Goal: Complete application form

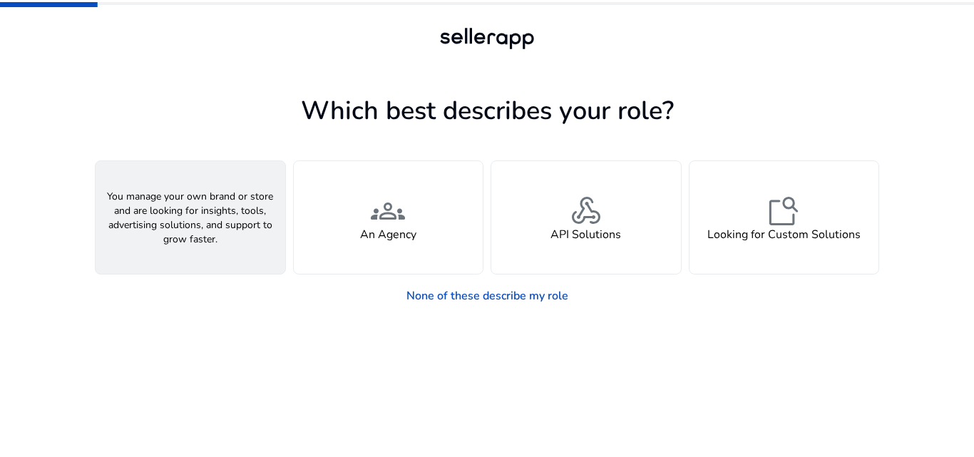
click at [262, 250] on div "person A Seller" at bounding box center [191, 217] width 190 height 113
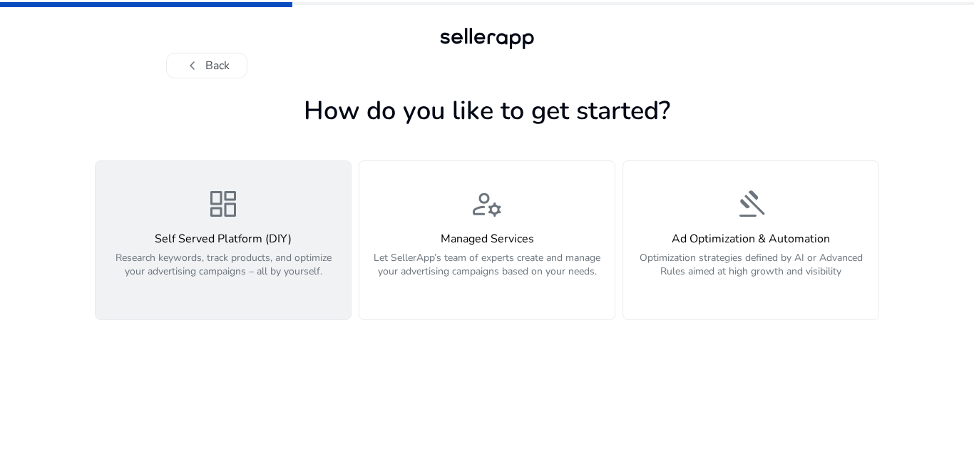
click at [287, 214] on div "dashboard Self Served Platform (DIY) Research keywords, track products, and opt…" at bounding box center [223, 240] width 238 height 107
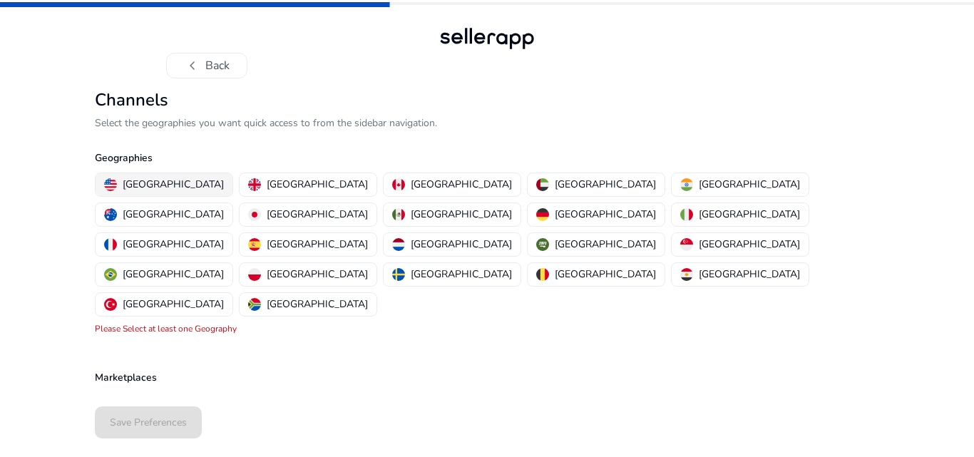
click at [163, 180] on p "[GEOGRAPHIC_DATA]" at bounding box center [173, 184] width 101 height 15
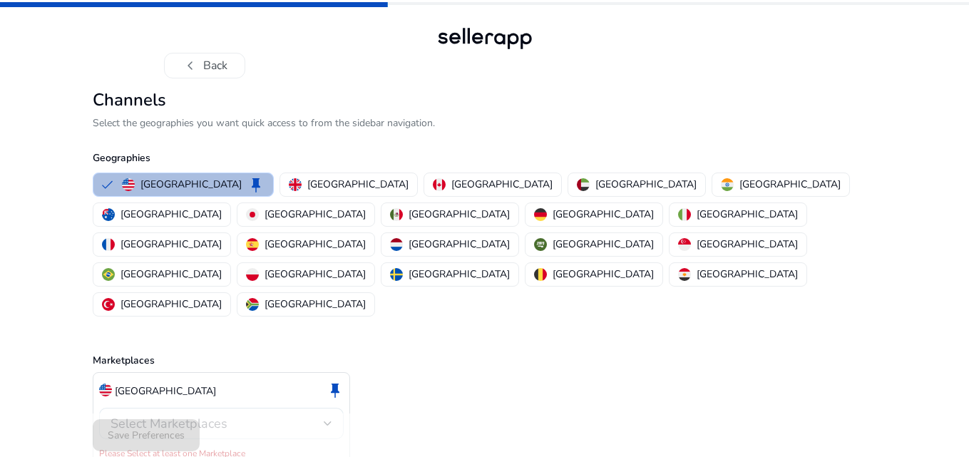
click at [205, 415] on span "Select Marketplaces" at bounding box center [169, 423] width 117 height 17
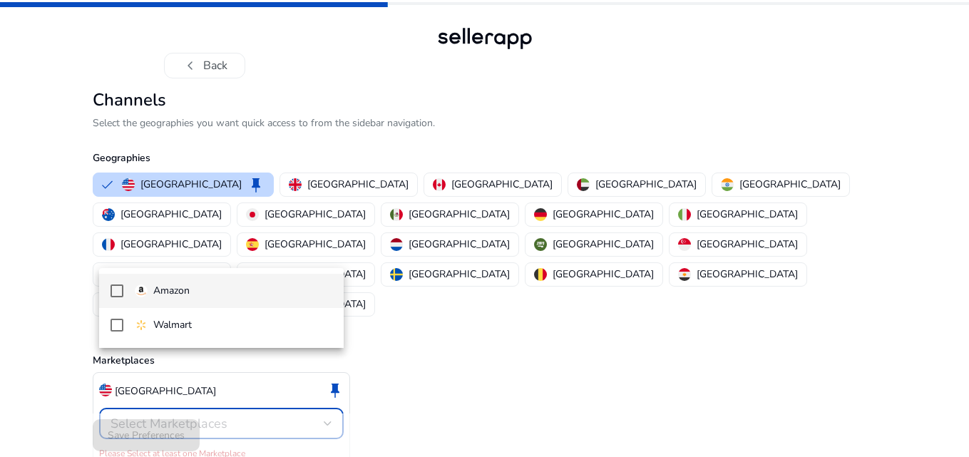
click at [203, 294] on span "Amazon" at bounding box center [234, 291] width 198 height 16
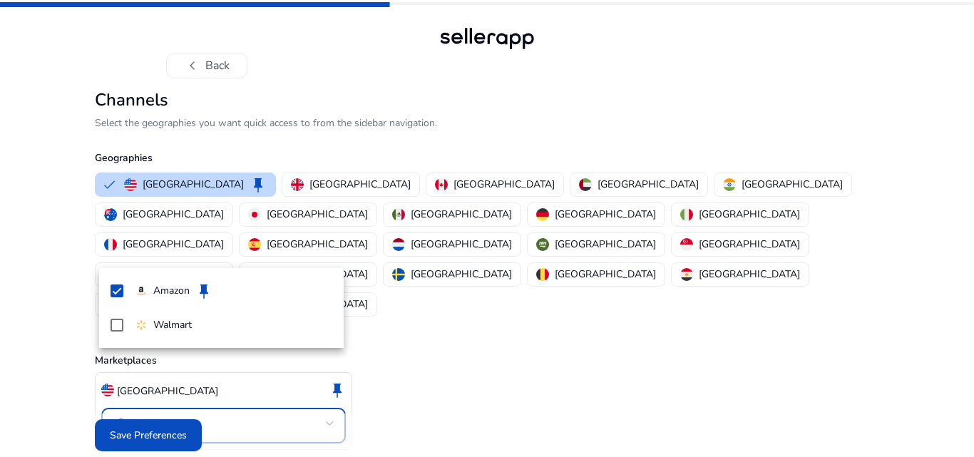
click at [183, 421] on div at bounding box center [487, 228] width 974 height 457
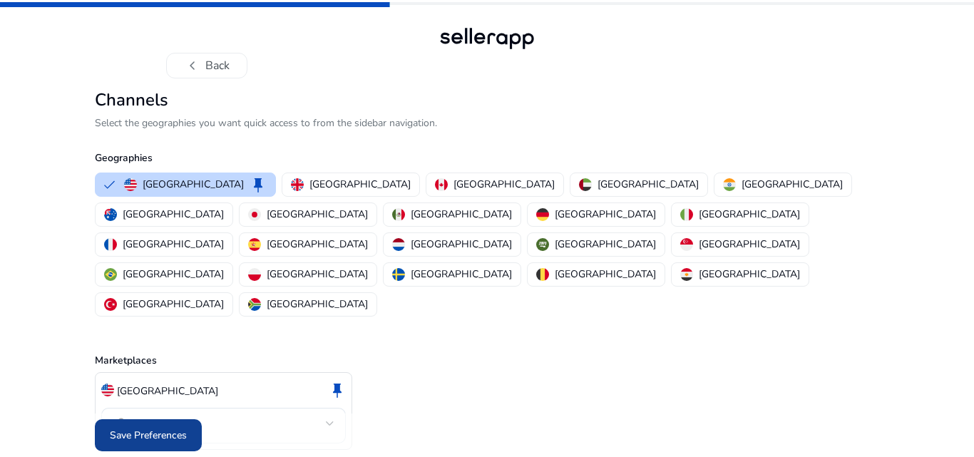
click at [171, 428] on span "Save Preferences" at bounding box center [148, 435] width 77 height 15
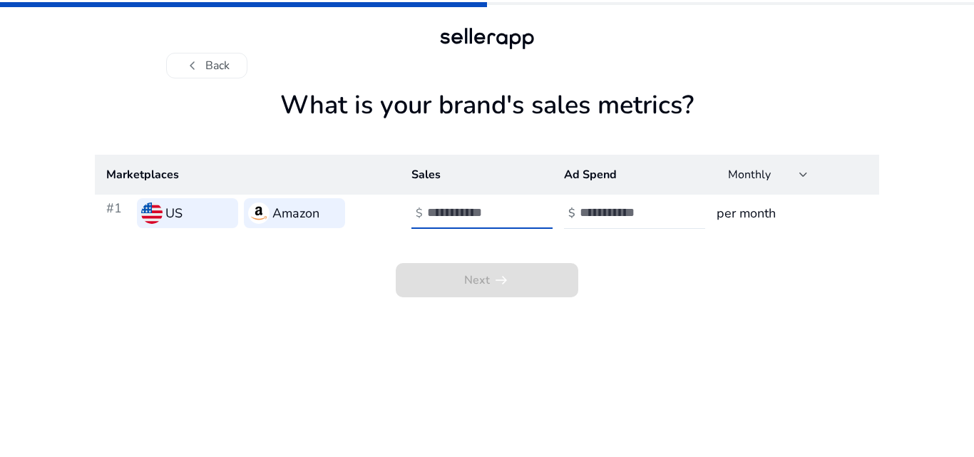
click at [472, 213] on input "number" at bounding box center [475, 213] width 96 height 16
click at [589, 211] on input "number" at bounding box center [628, 213] width 96 height 16
click at [498, 209] on input "number" at bounding box center [475, 213] width 96 height 16
type input "*****"
click at [619, 213] on input "number" at bounding box center [628, 213] width 96 height 16
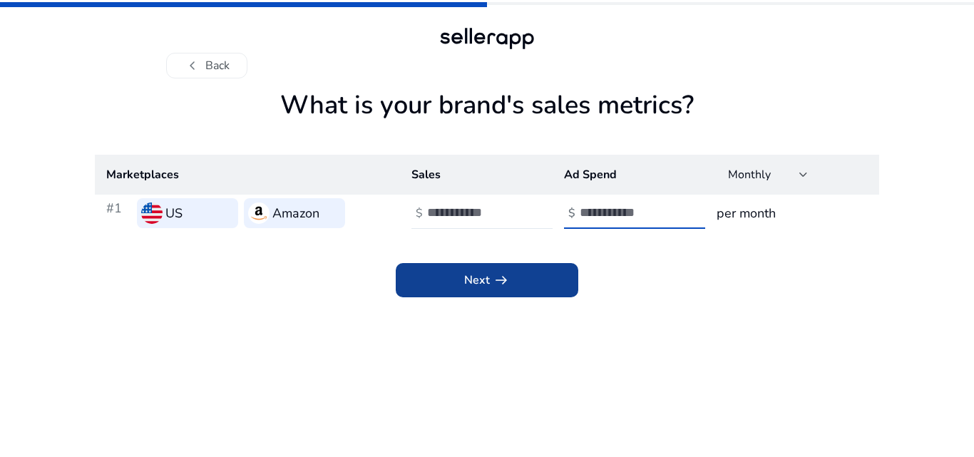
type input "*"
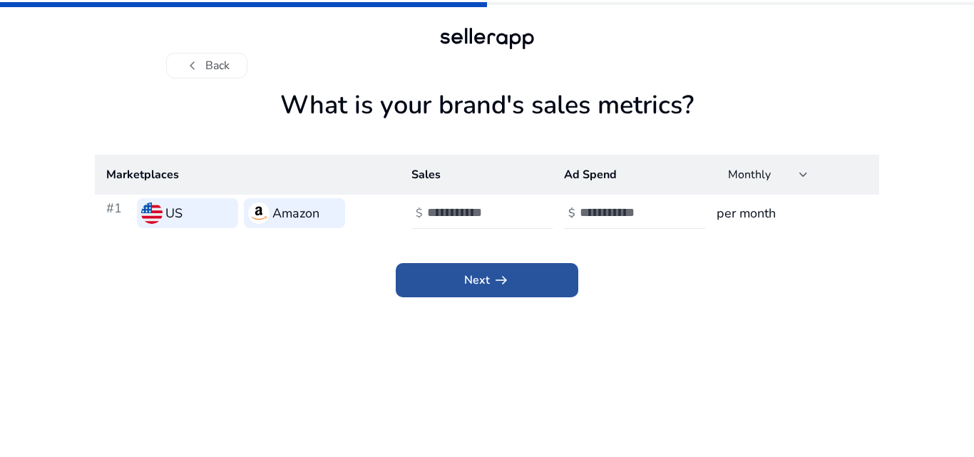
click at [528, 290] on span at bounding box center [487, 280] width 183 height 34
